Goal: Information Seeking & Learning: Learn about a topic

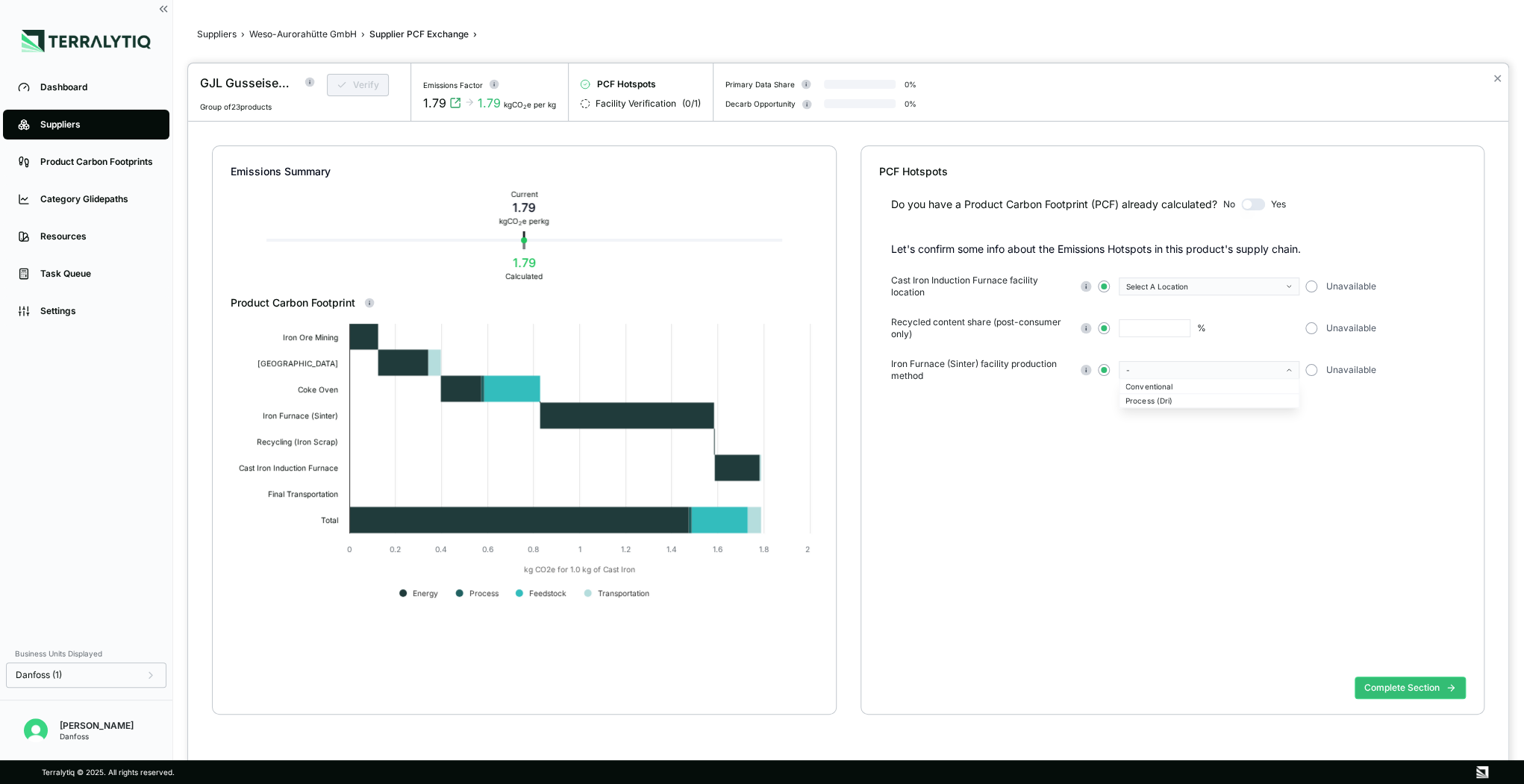
click at [57, 89] on div at bounding box center [762, 392] width 1524 height 784
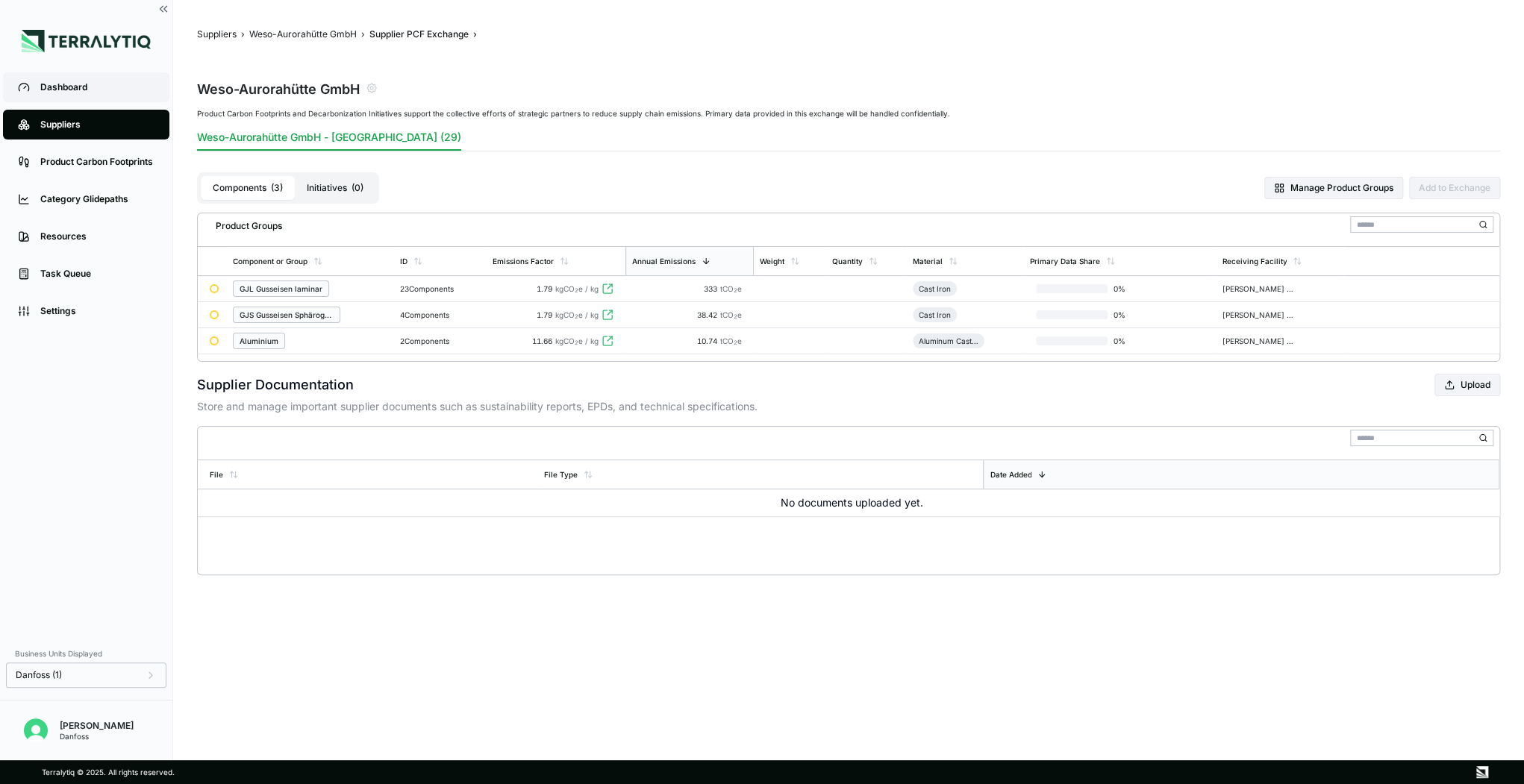
click at [63, 86] on div "Dashboard" at bounding box center [97, 87] width 114 height 12
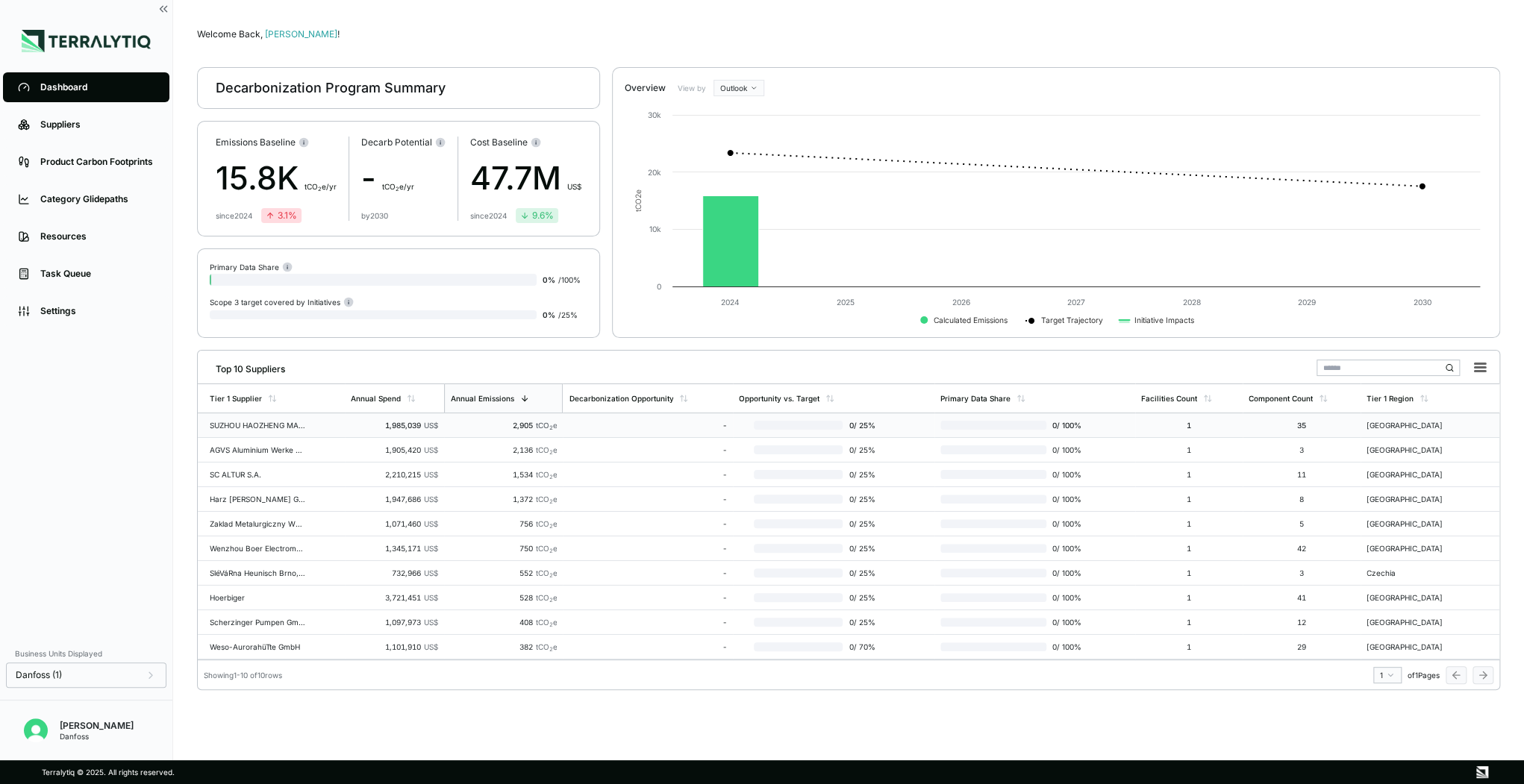
click at [266, 434] on td "SUZHOU HAOZHENG MACHINERY" at bounding box center [271, 425] width 147 height 25
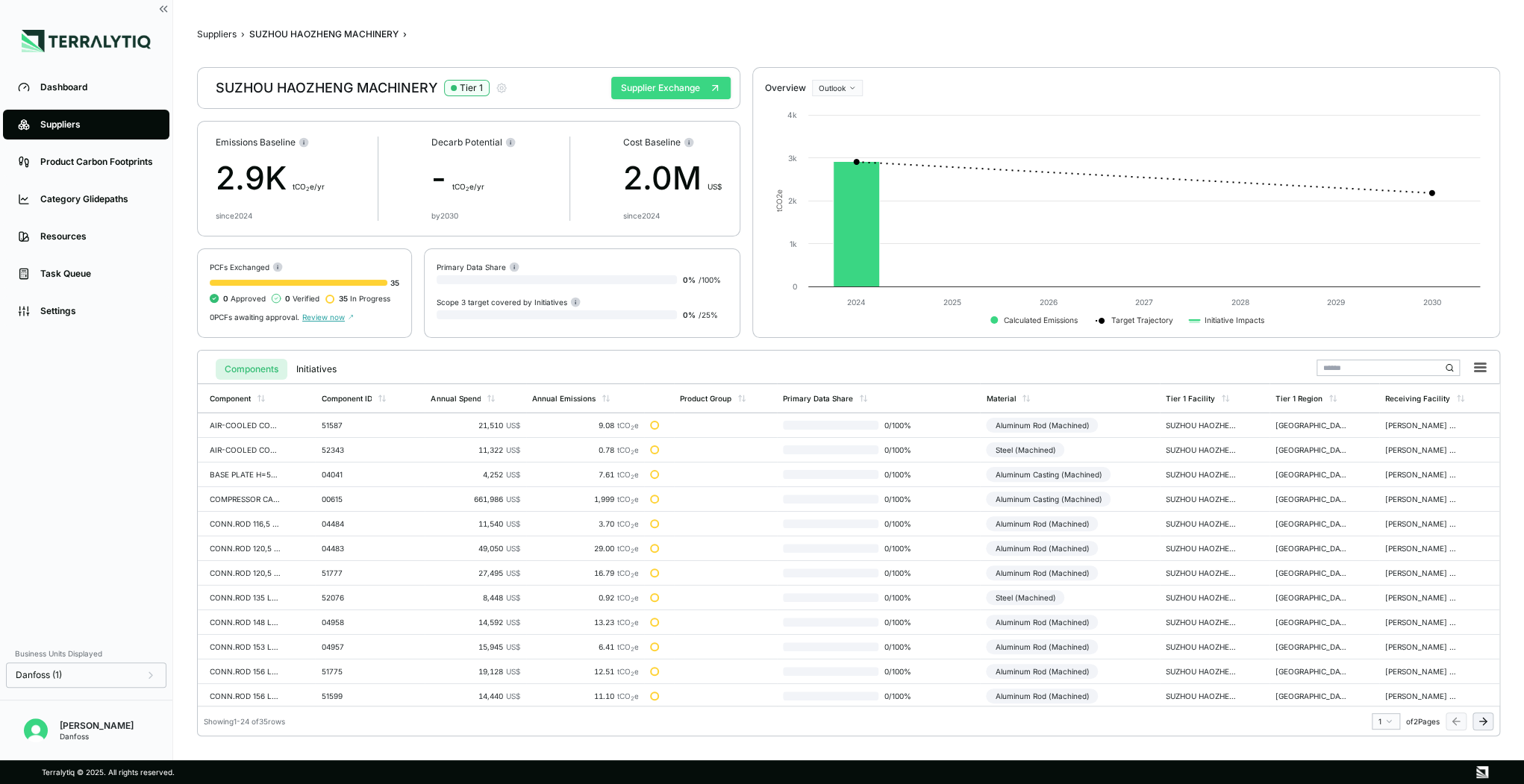
click at [669, 86] on button "Supplier Exchange" at bounding box center [670, 88] width 119 height 22
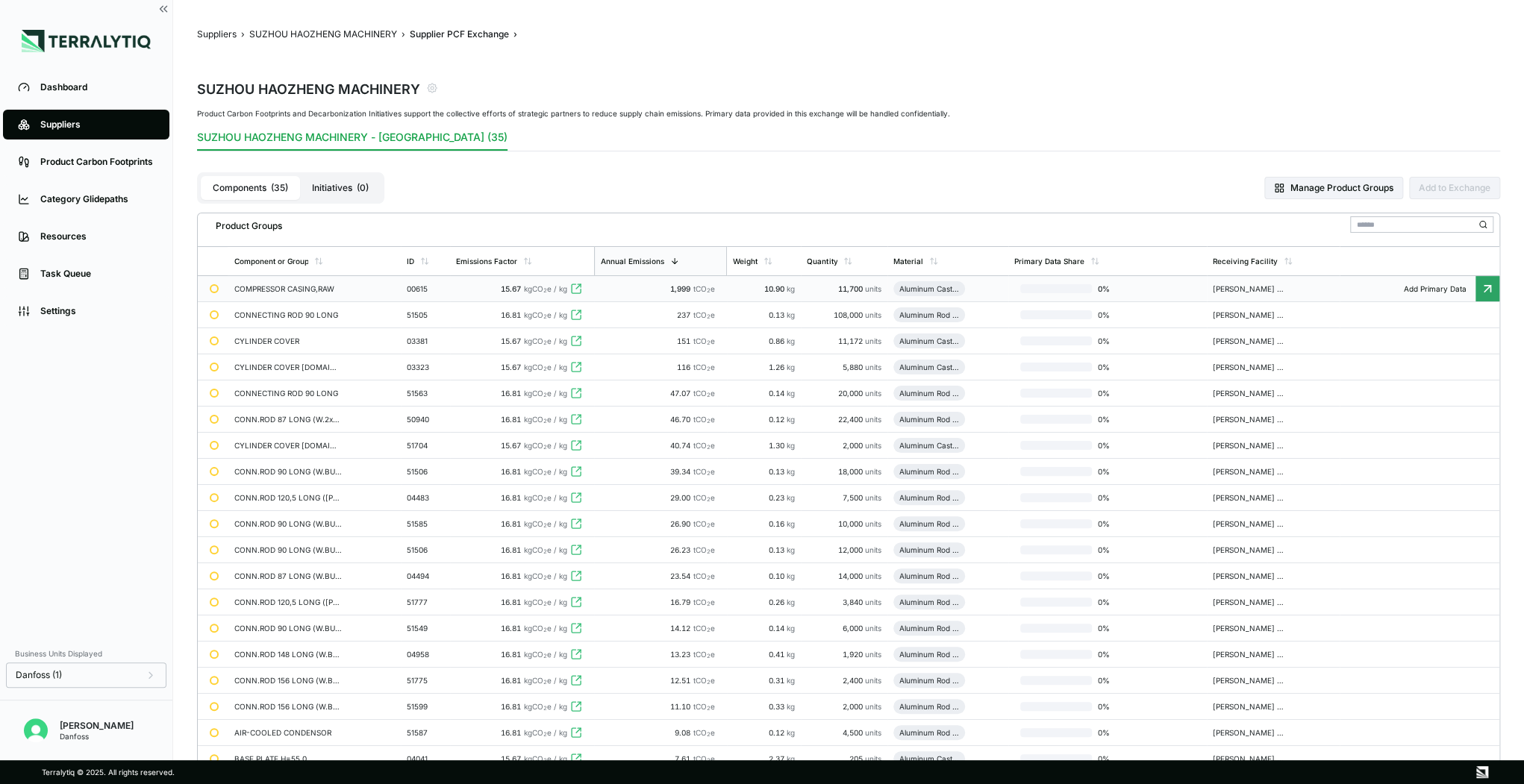
click at [580, 290] on icon at bounding box center [576, 288] width 12 height 12
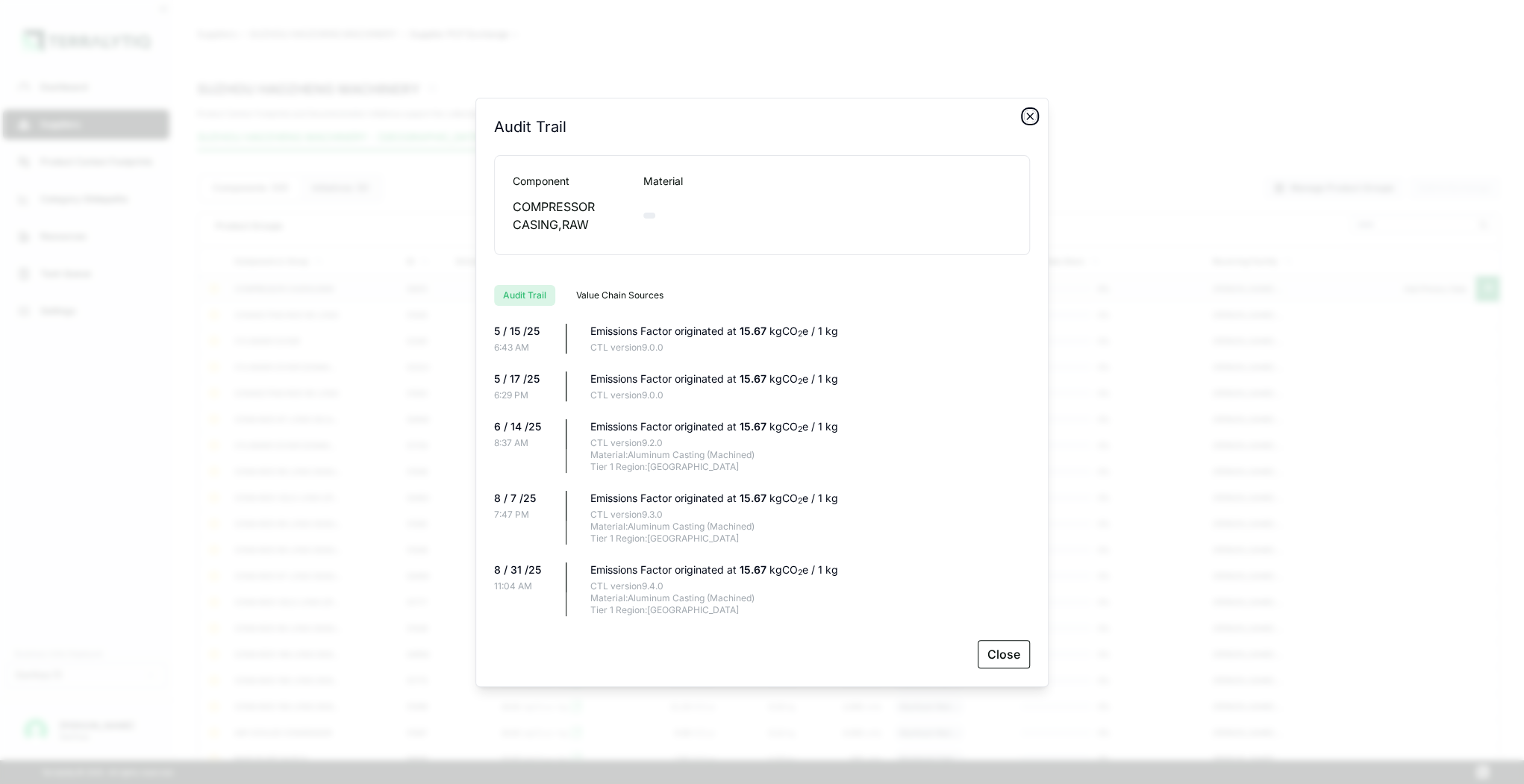
click at [1024, 117] on icon "button" at bounding box center [1029, 116] width 12 height 12
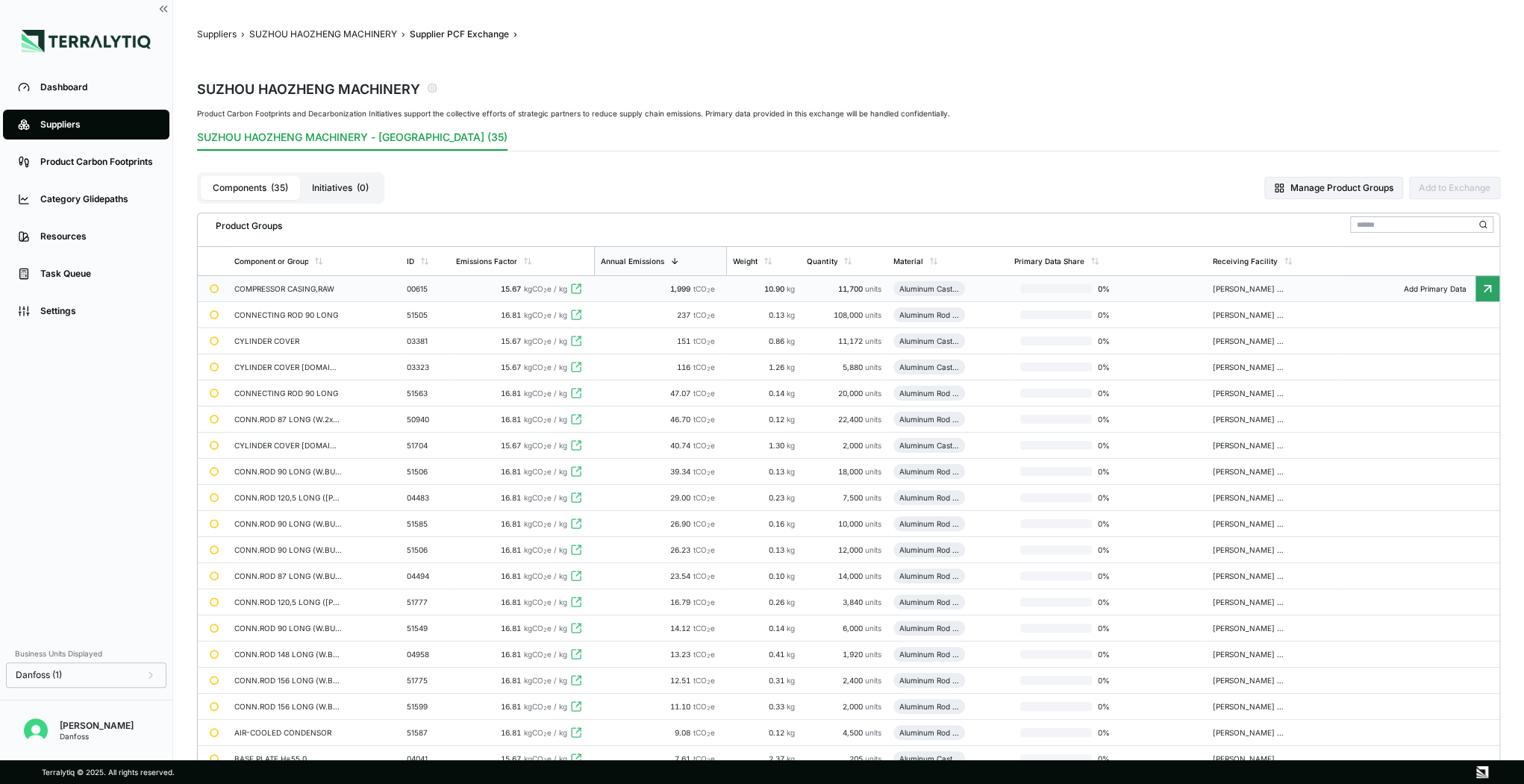
click at [295, 290] on div "COMPRESSOR CASING,RAW" at bounding box center [287, 288] width 108 height 9
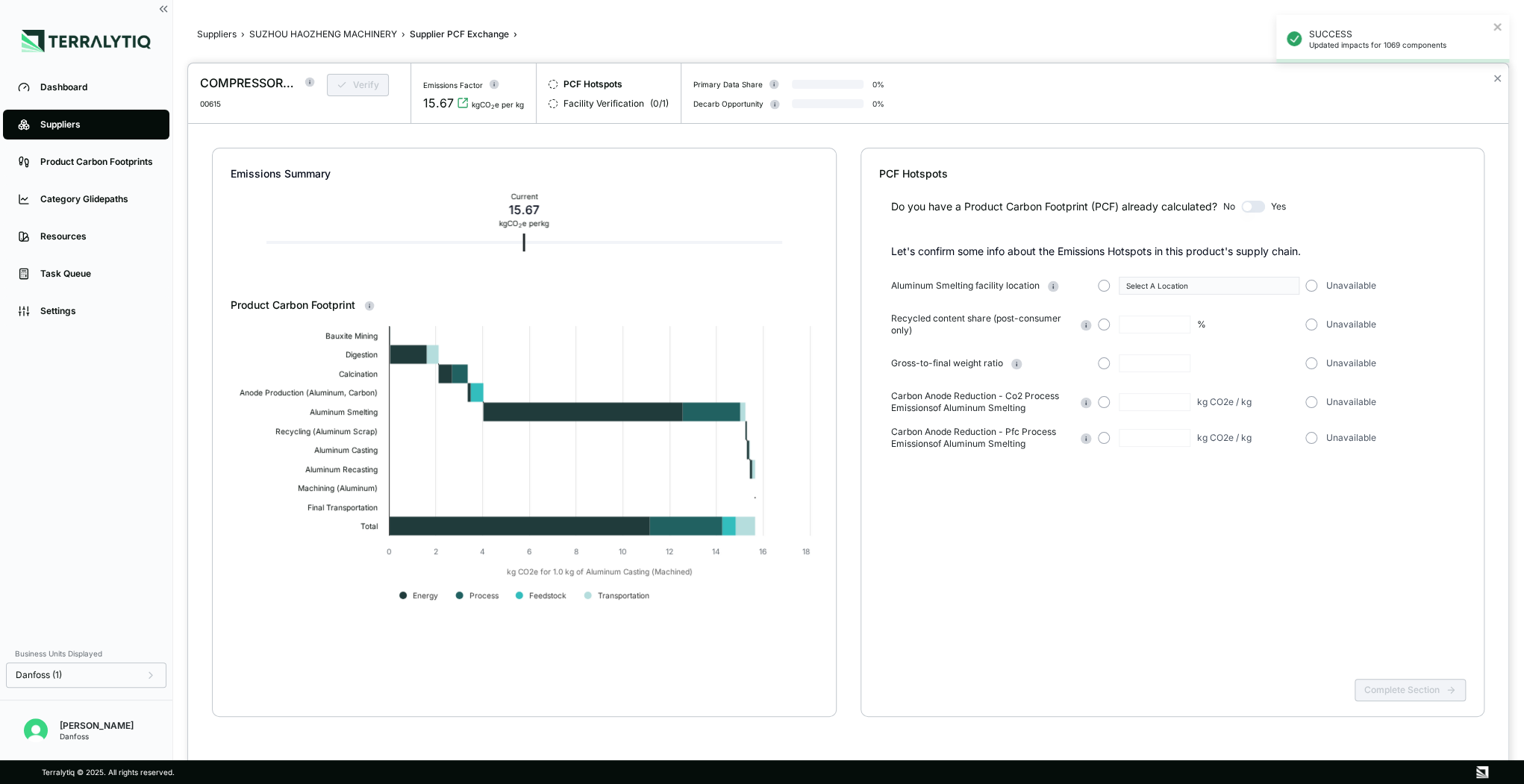
click at [60, 85] on div at bounding box center [762, 392] width 1524 height 784
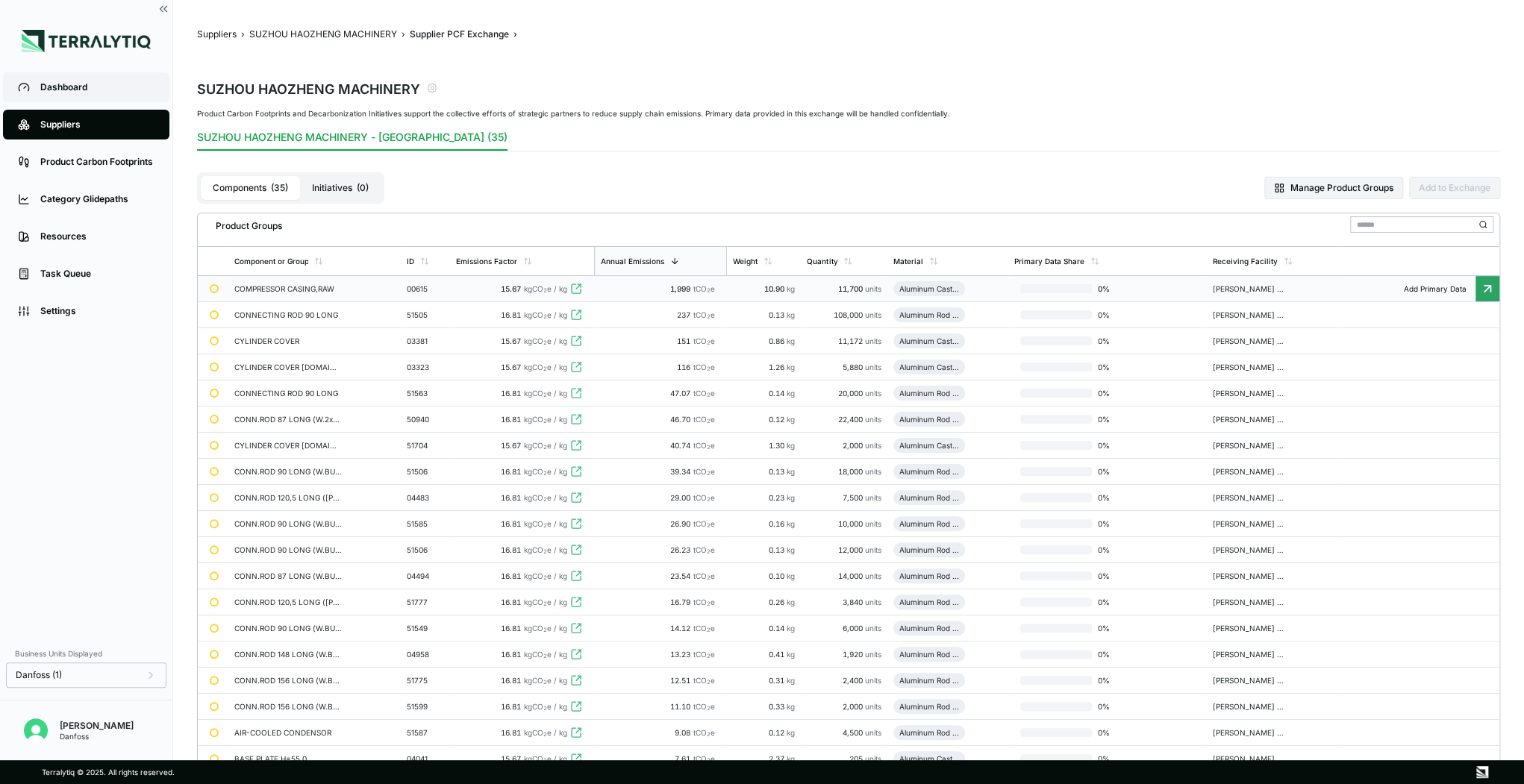
click at [73, 81] on div "Dashboard" at bounding box center [97, 87] width 114 height 12
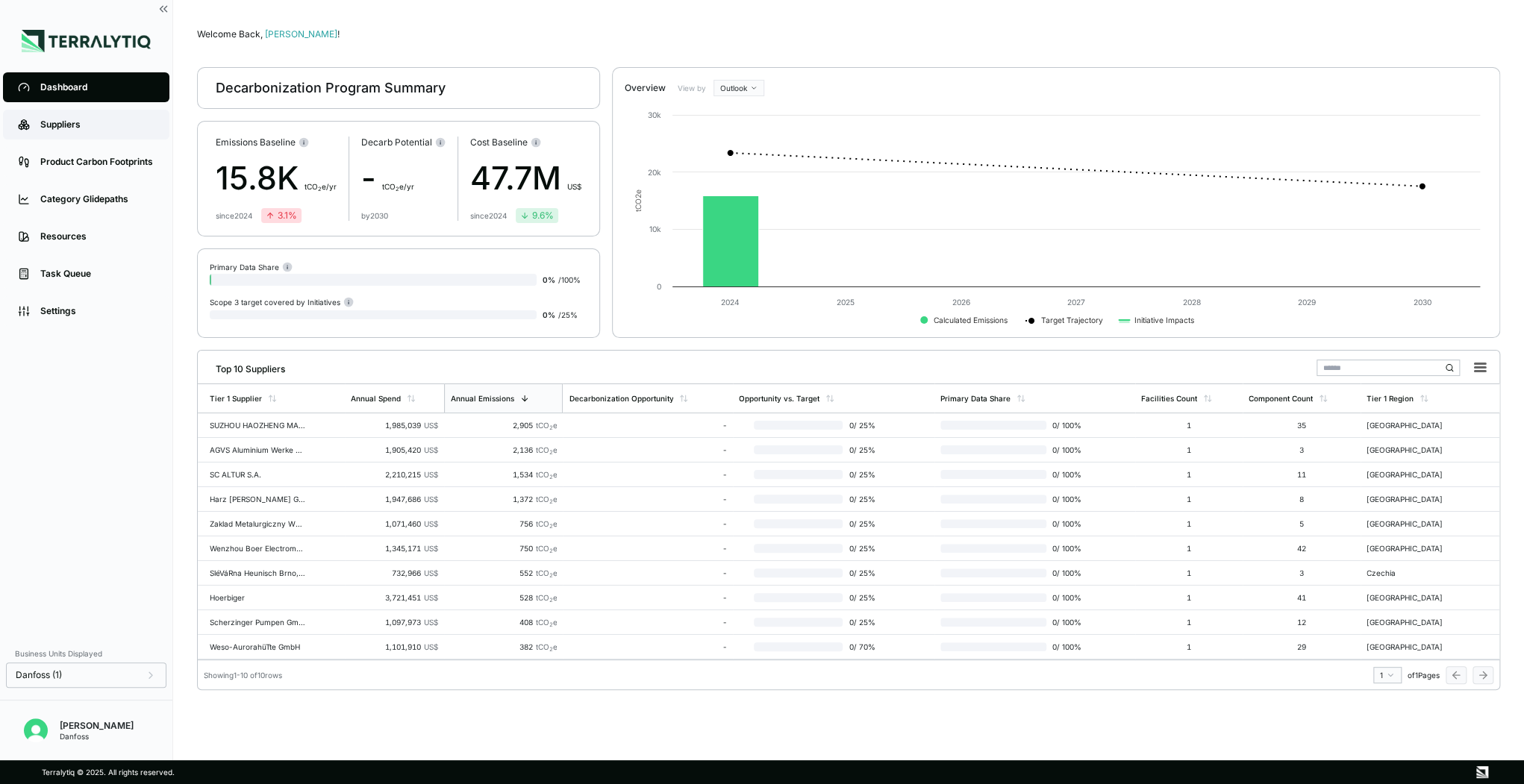
click at [63, 119] on div "Suppliers" at bounding box center [97, 124] width 114 height 12
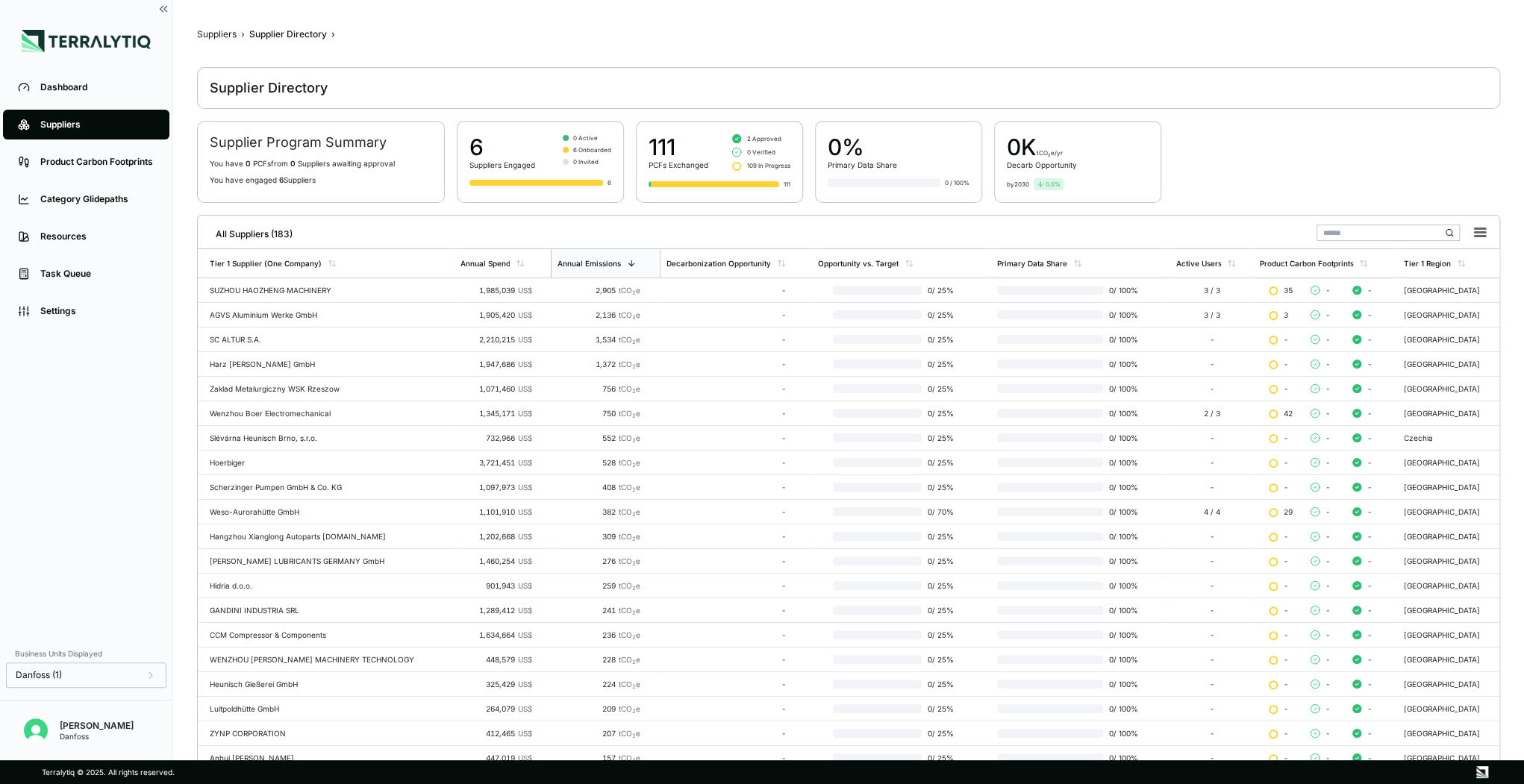
click at [575, 228] on div "All Suppliers (183)" at bounding box center [848, 231] width 1290 height 31
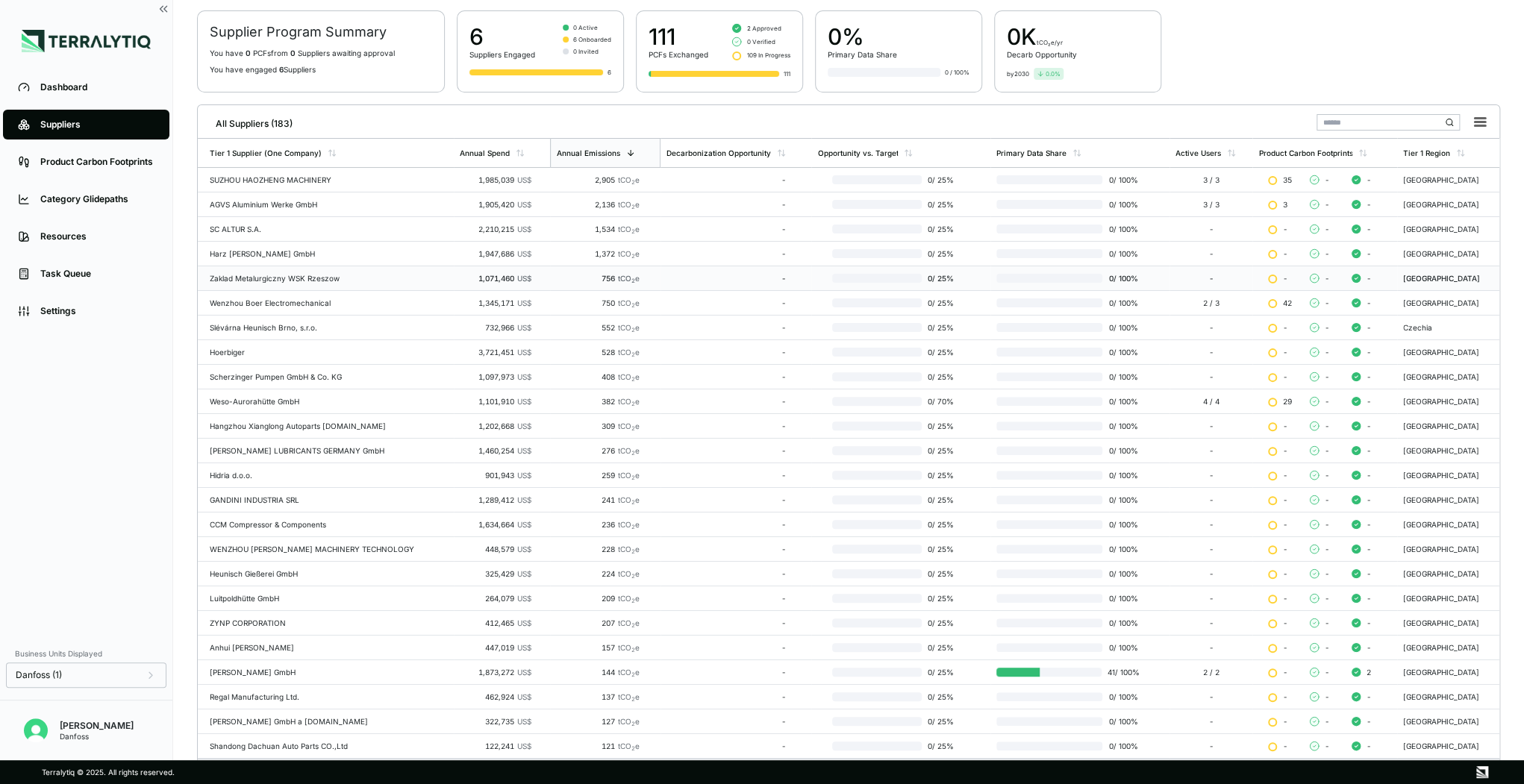
scroll to position [135, 0]
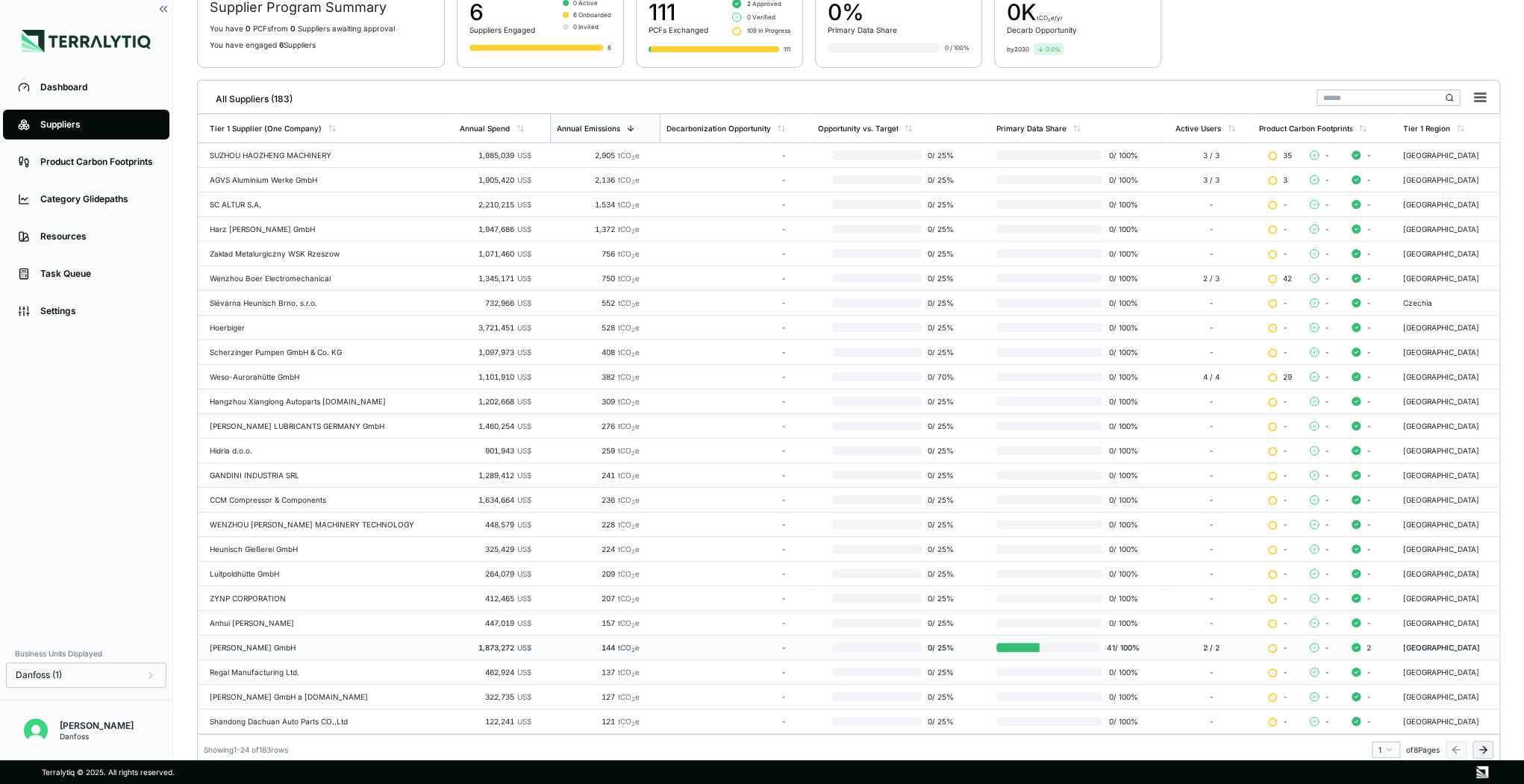
click at [259, 643] on div "[PERSON_NAME] GmbH" at bounding box center [328, 647] width 238 height 9
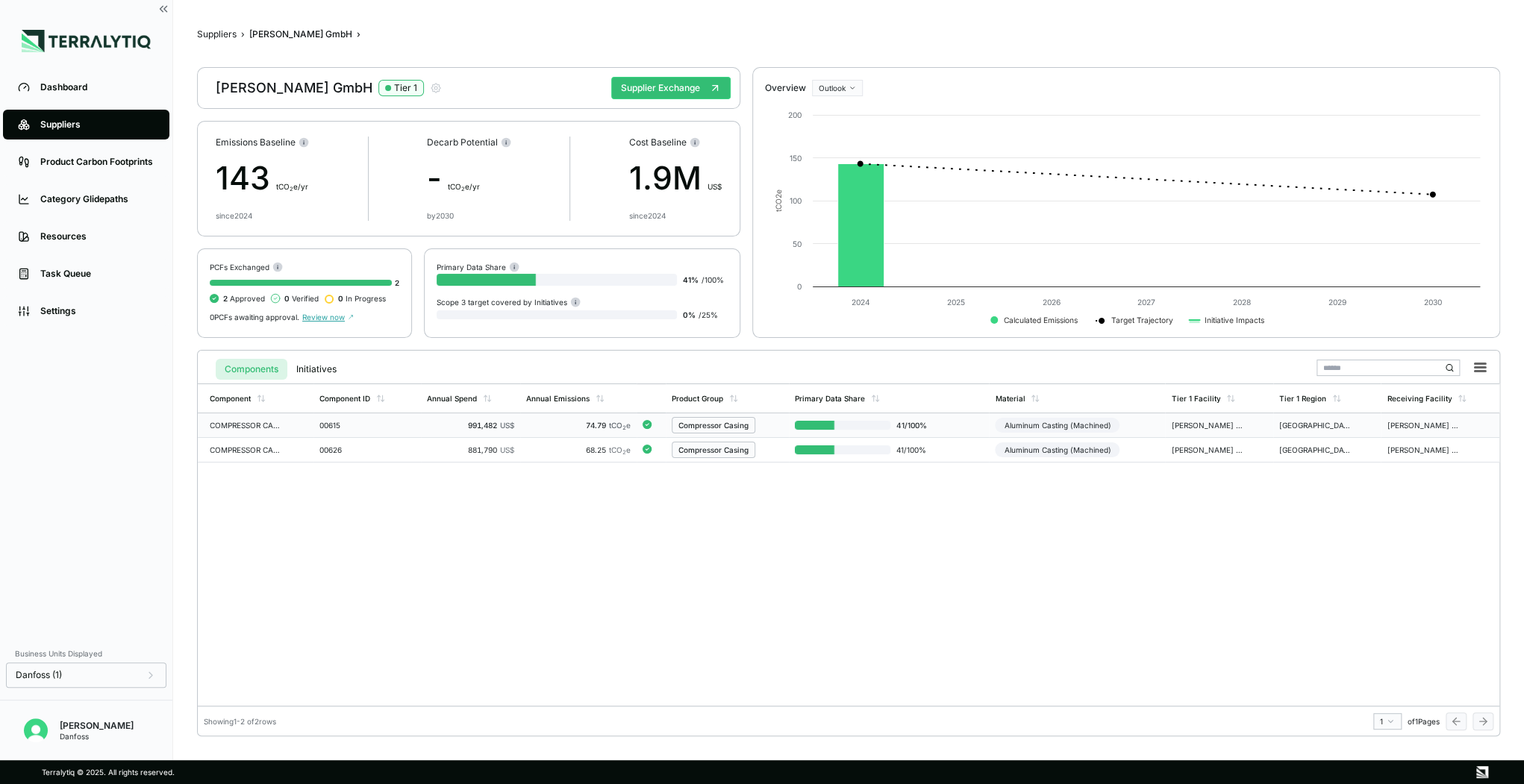
click at [864, 426] on div at bounding box center [842, 425] width 96 height 9
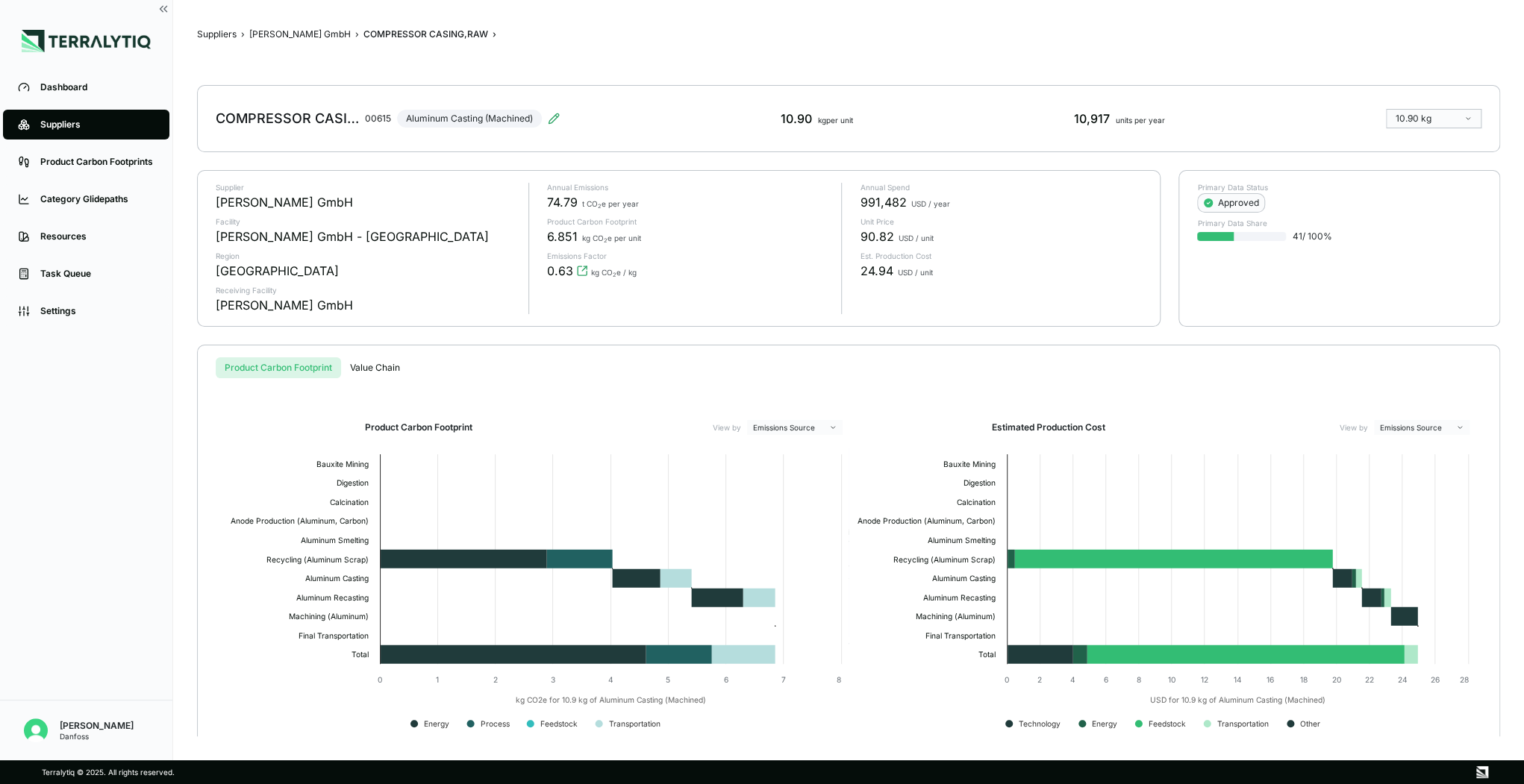
click at [320, 66] on div "Suppliers › [PERSON_NAME] GmbH › COMPRESSOR CASING,RAW › COMPRESSOR CASING,RAW …" at bounding box center [848, 380] width 1303 height 713
click at [295, 32] on button "[PERSON_NAME] GmbH" at bounding box center [300, 34] width 101 height 12
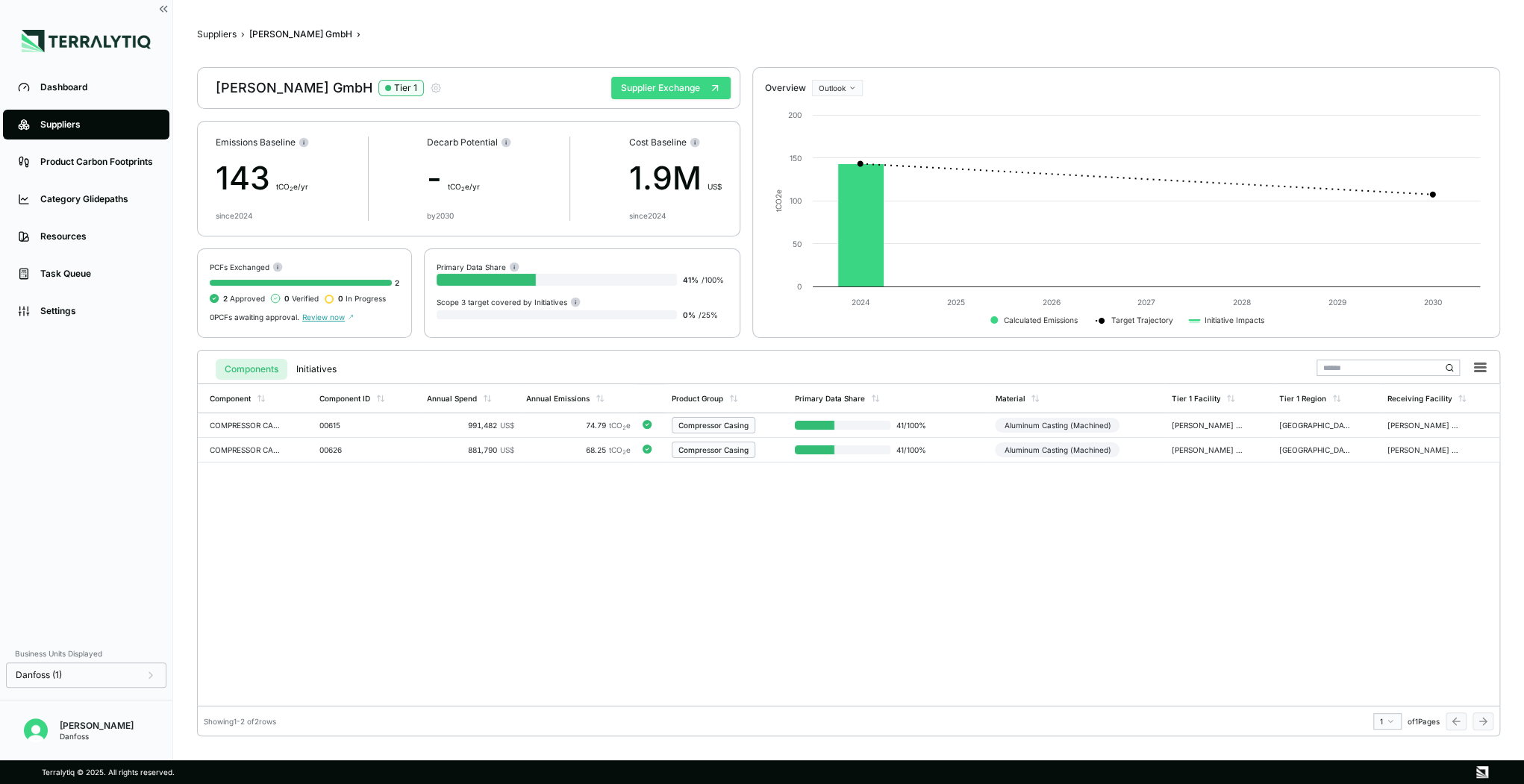
click at [687, 94] on button "Supplier Exchange" at bounding box center [670, 88] width 119 height 22
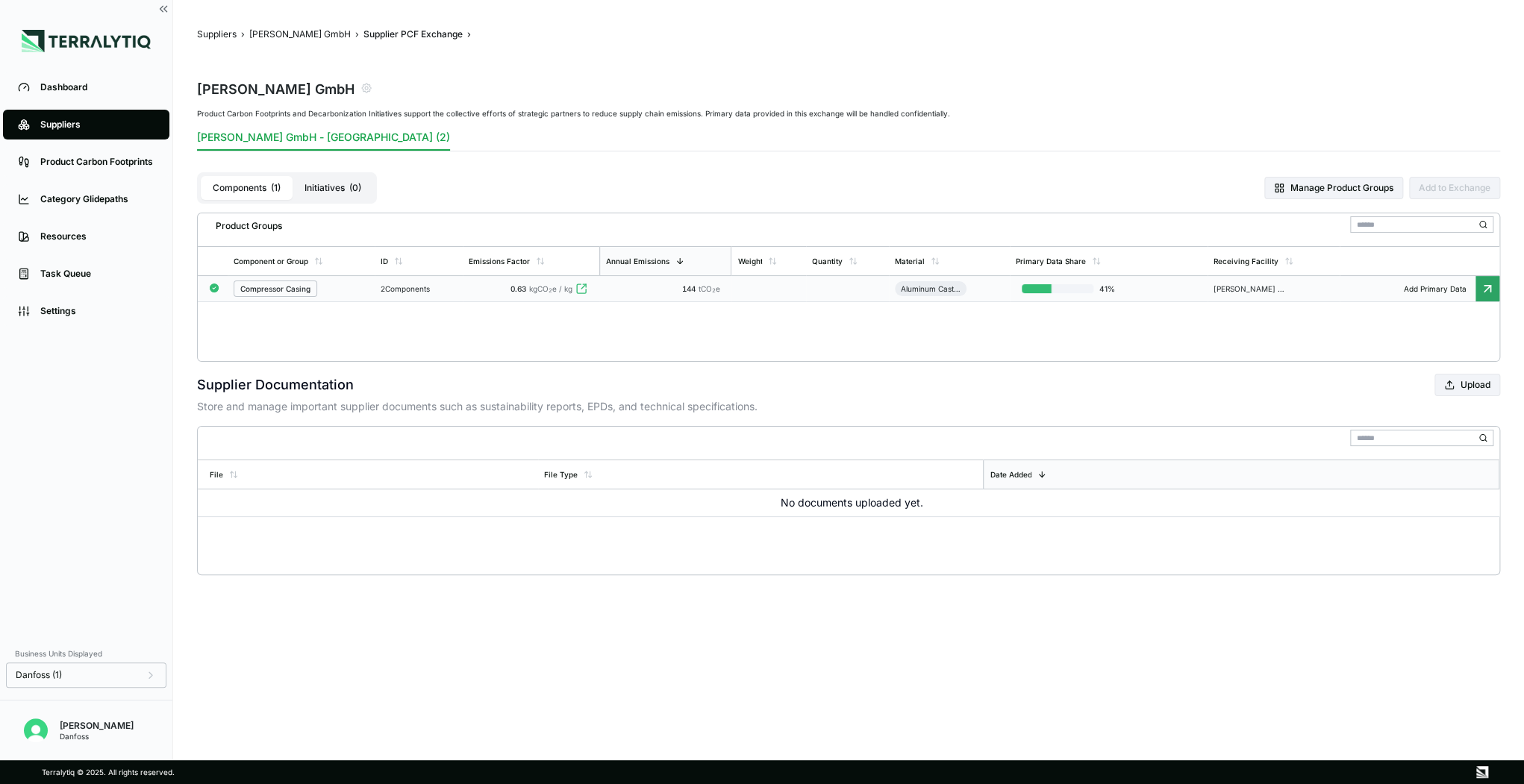
click at [621, 293] on td "144 tCO 2 e" at bounding box center [665, 289] width 132 height 26
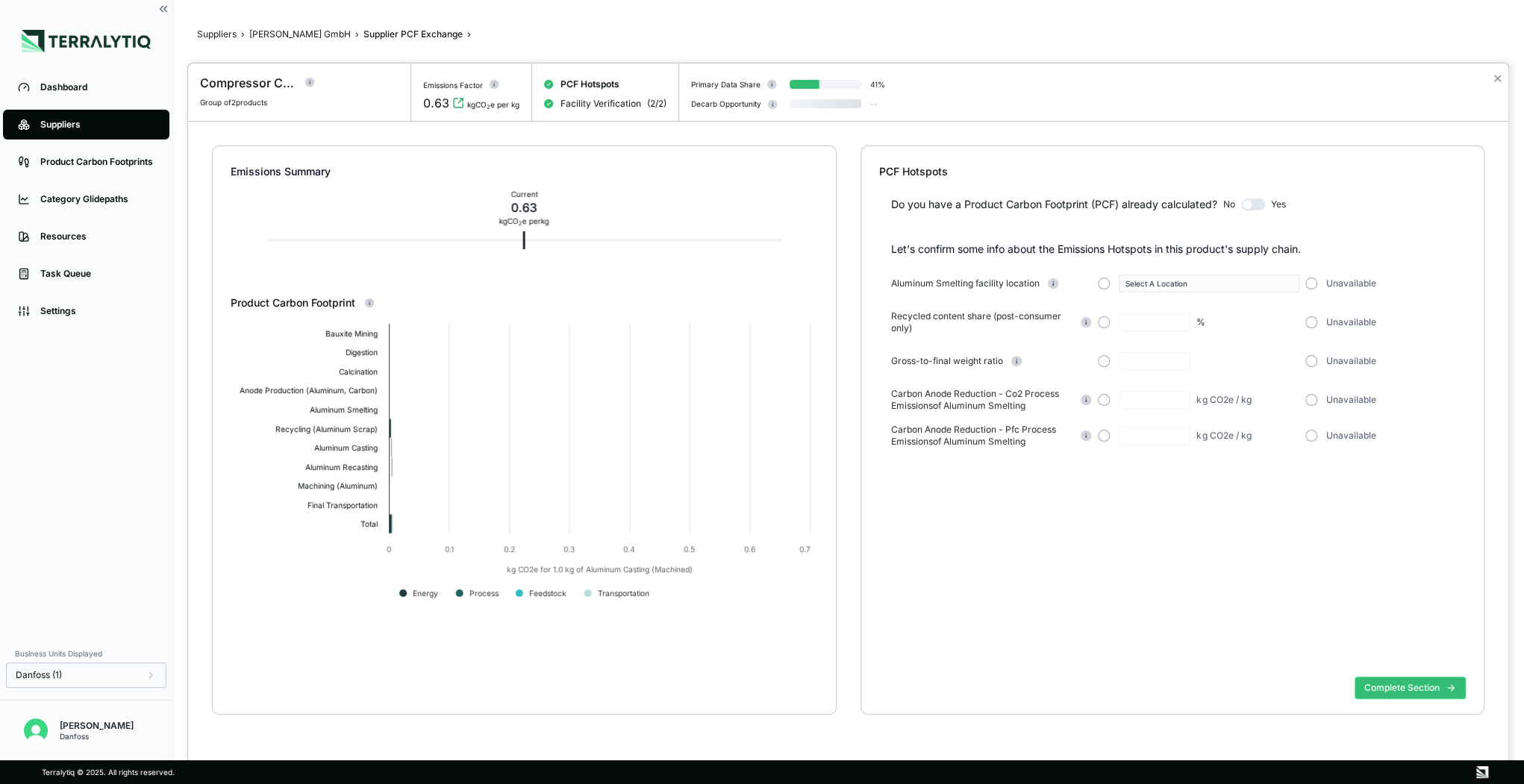
type input "***"
type input "****"
type input "***"
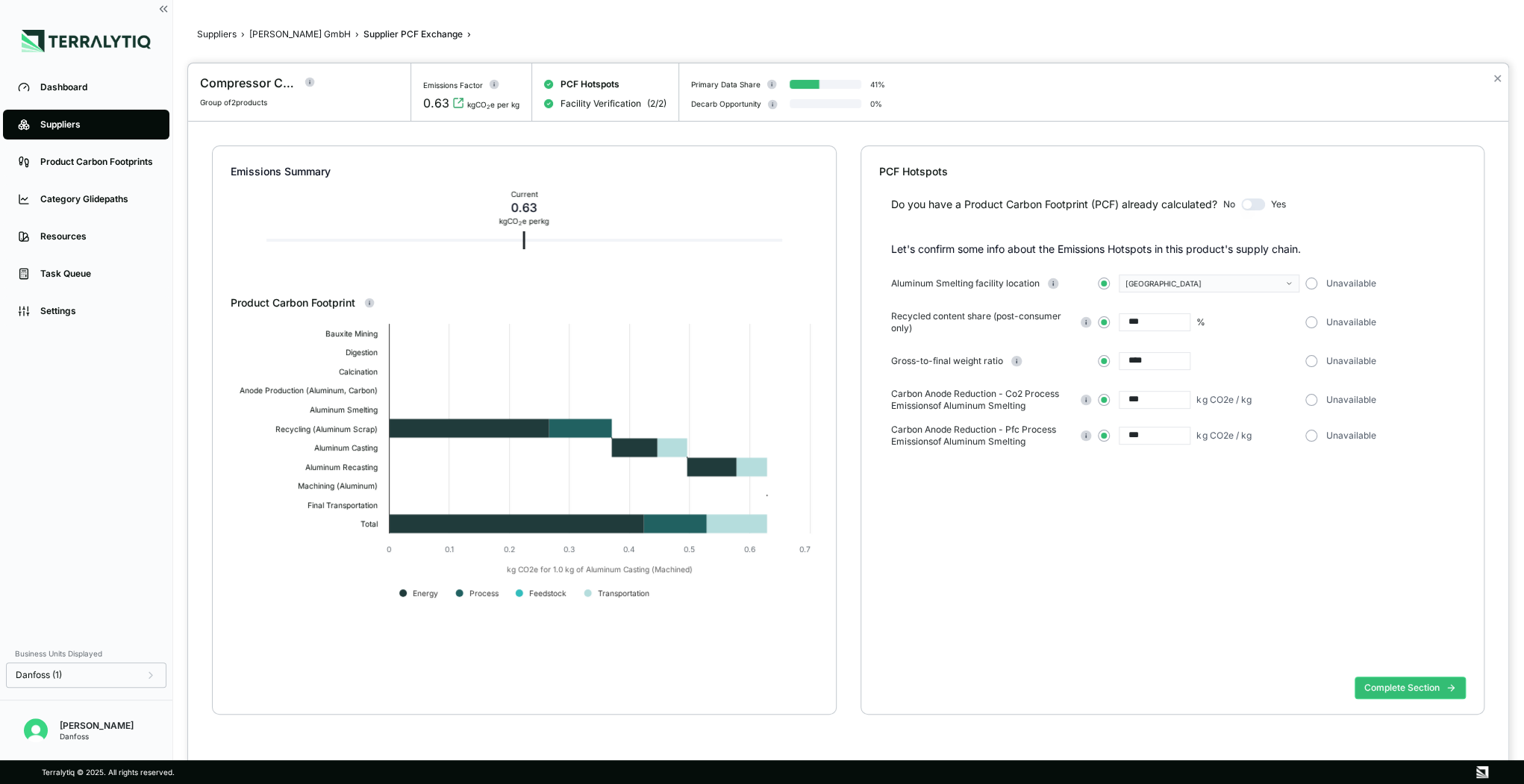
click at [875, 453] on div "PCF Hotspots Do you have a Product Carbon Footprint (PCF) already calculated? N…" at bounding box center [1172, 430] width 624 height 570
